Goal: Find specific page/section: Find specific page/section

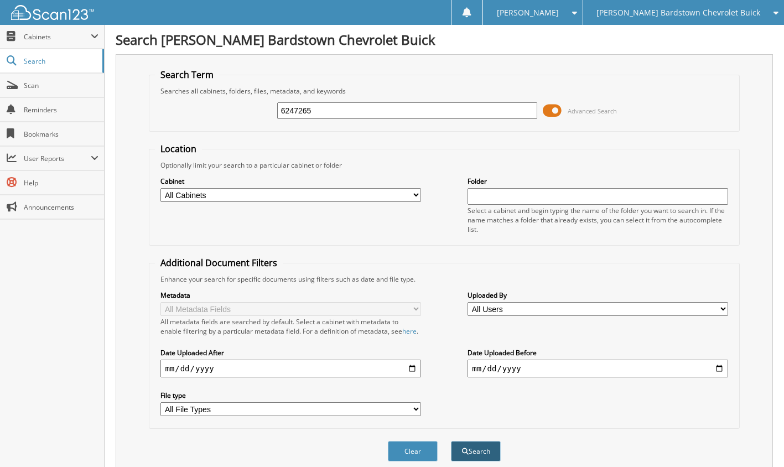
type input "6247265"
click at [481, 458] on button "Search" at bounding box center [476, 451] width 50 height 20
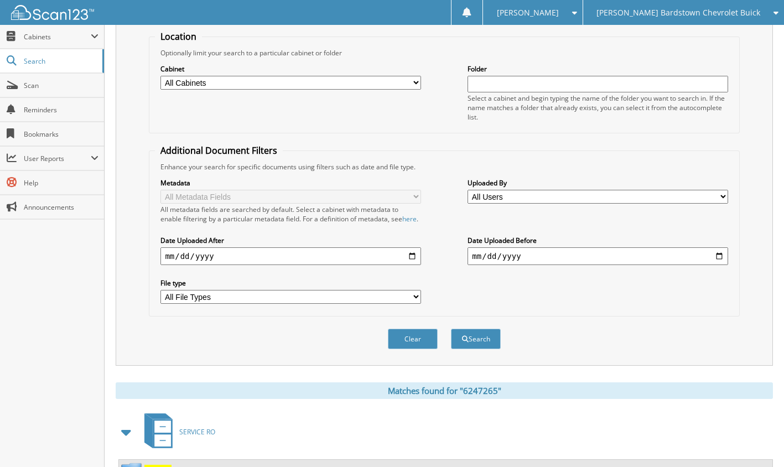
scroll to position [214, 0]
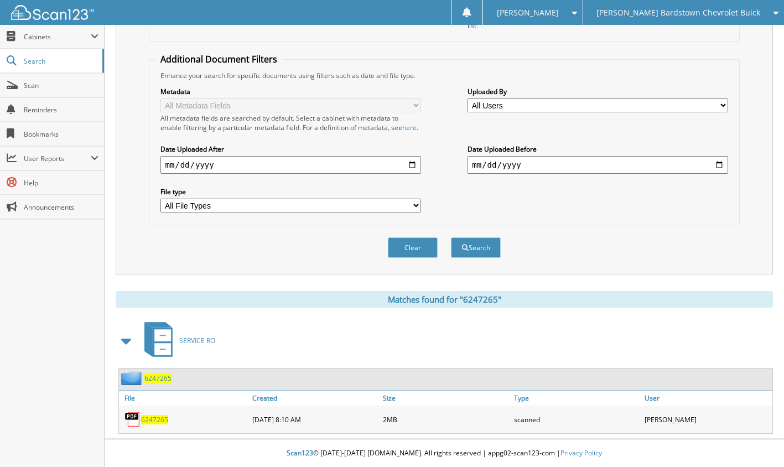
click at [153, 416] on span "6247265" at bounding box center [154, 419] width 27 height 9
